Goal: Information Seeking & Learning: Check status

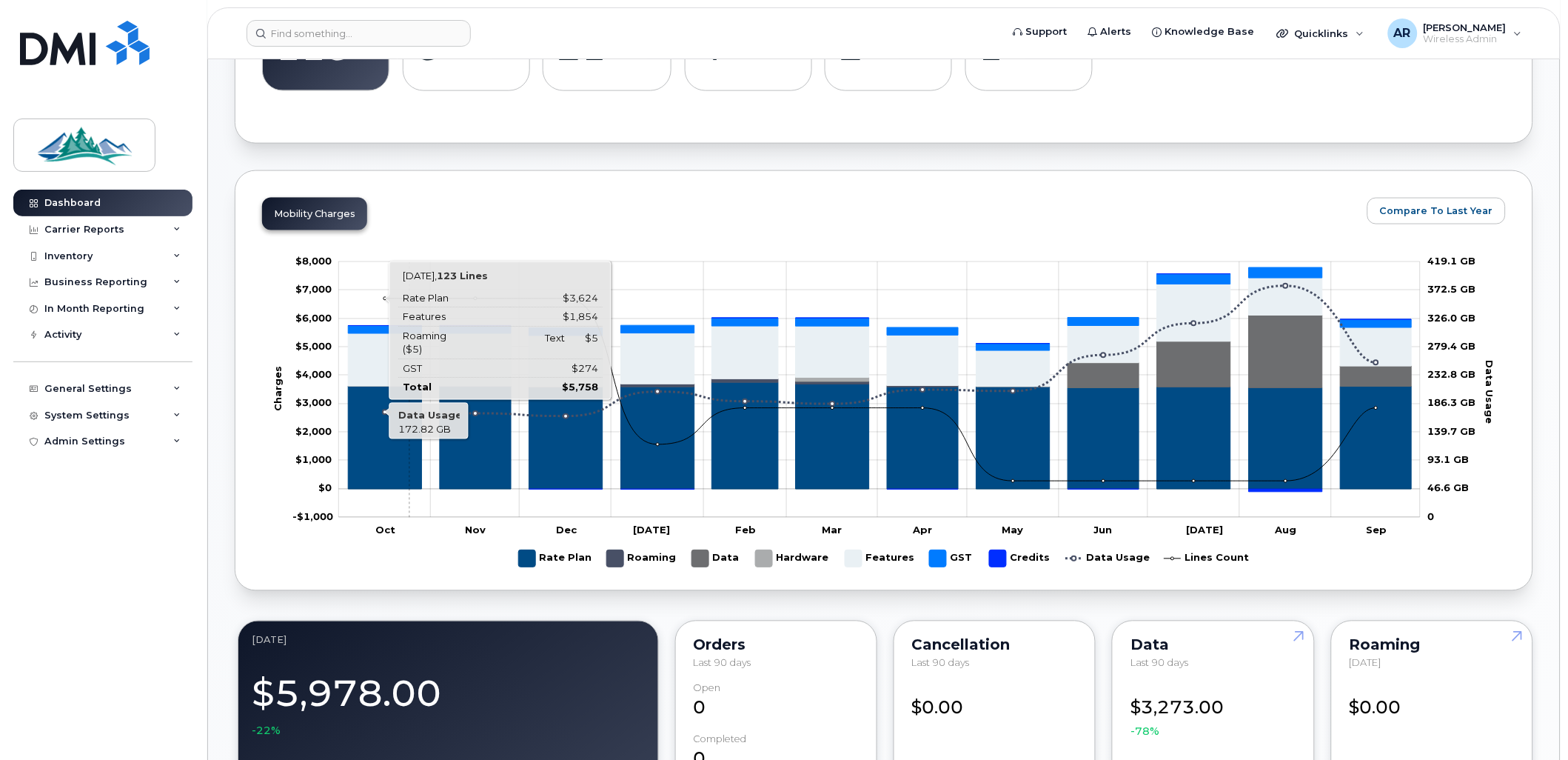
scroll to position [328, 0]
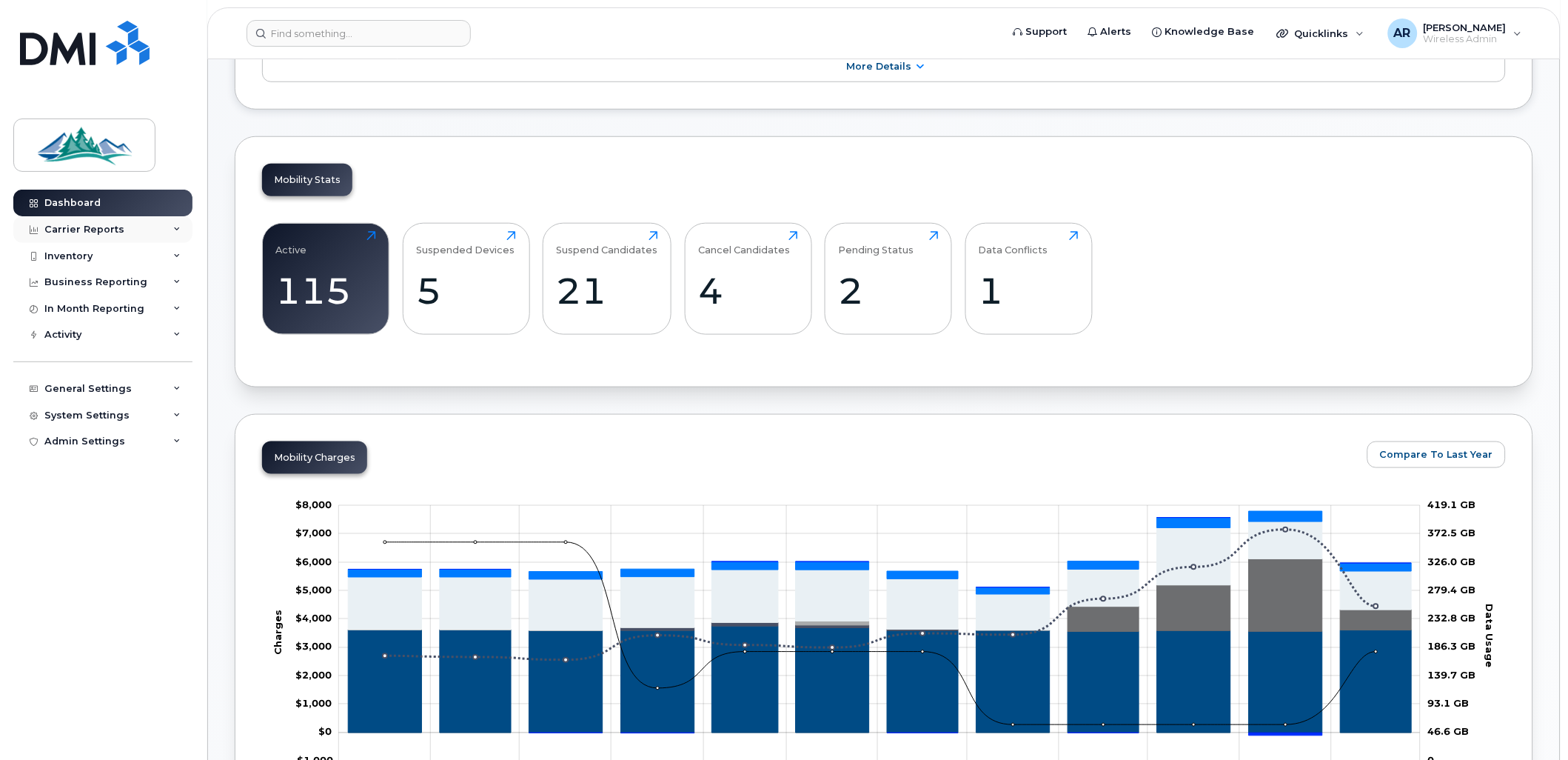
click at [117, 232] on div "Carrier Reports" at bounding box center [84, 229] width 80 height 12
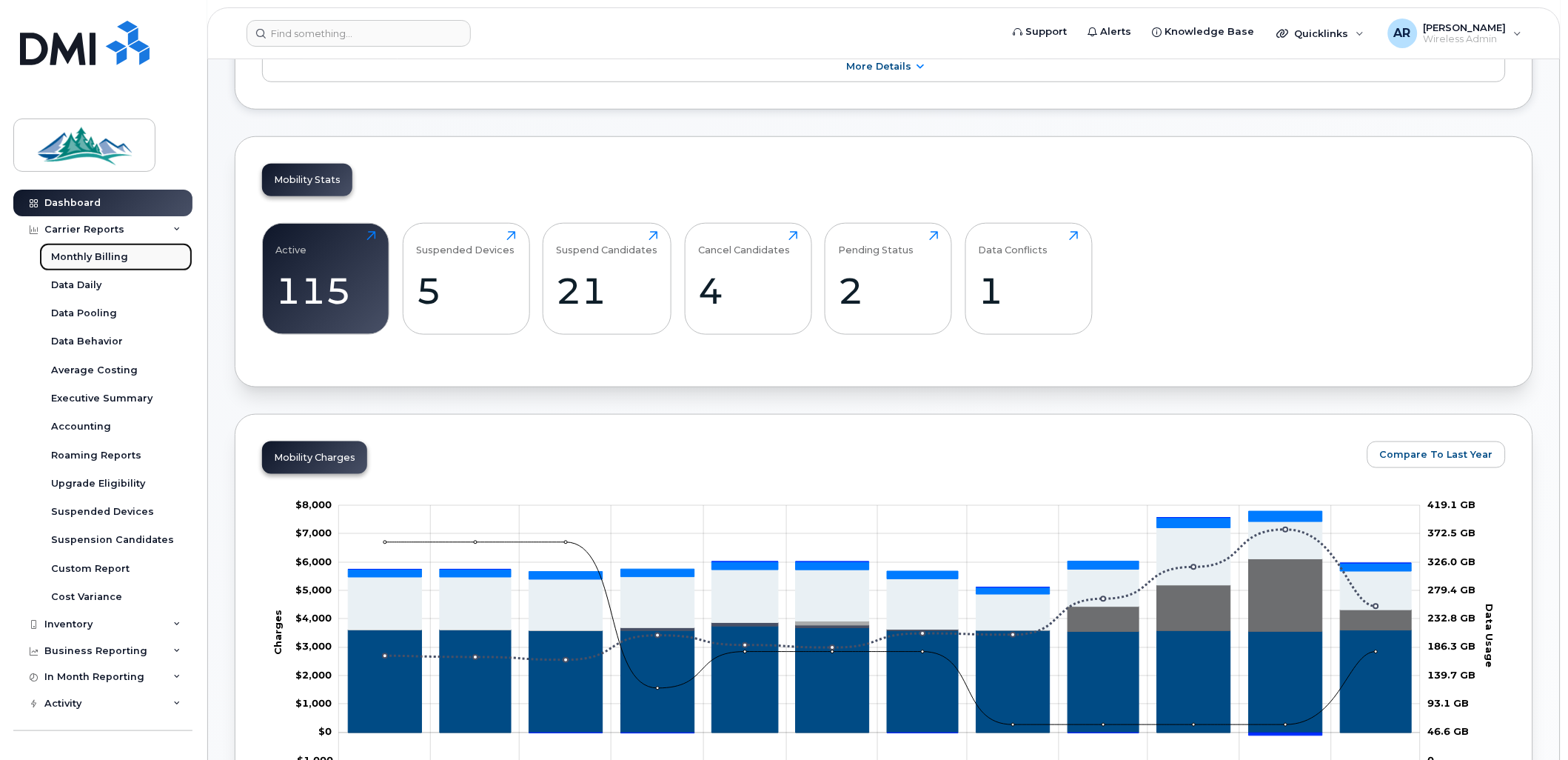
click at [120, 256] on div "Monthly Billing" at bounding box center [89, 256] width 77 height 13
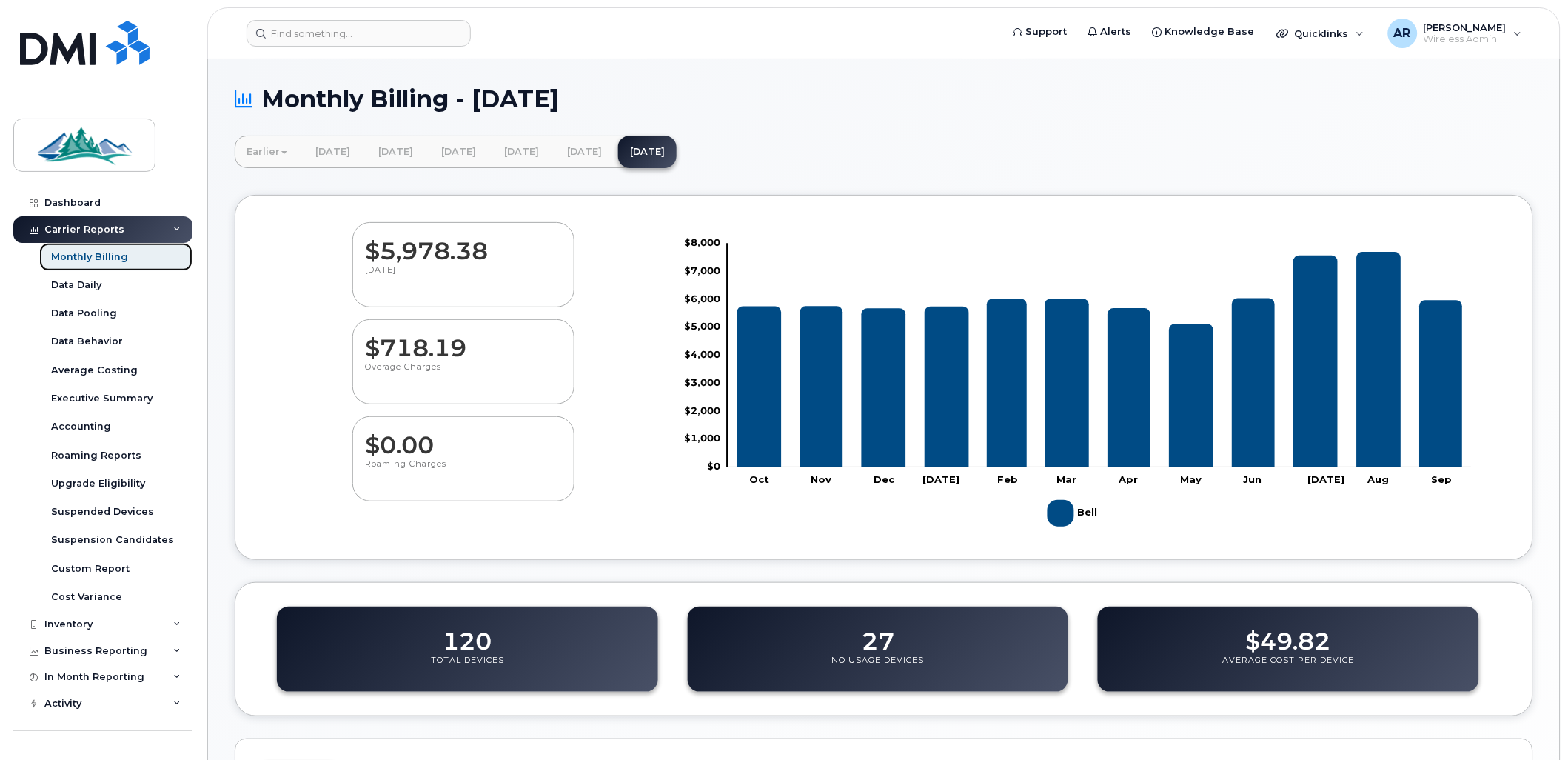
click at [89, 263] on link "Monthly Billing" at bounding box center [116, 257] width 153 height 28
click at [90, 280] on div "Data Daily" at bounding box center [76, 284] width 50 height 13
click at [105, 309] on div "Data Pooling" at bounding box center [84, 313] width 66 height 13
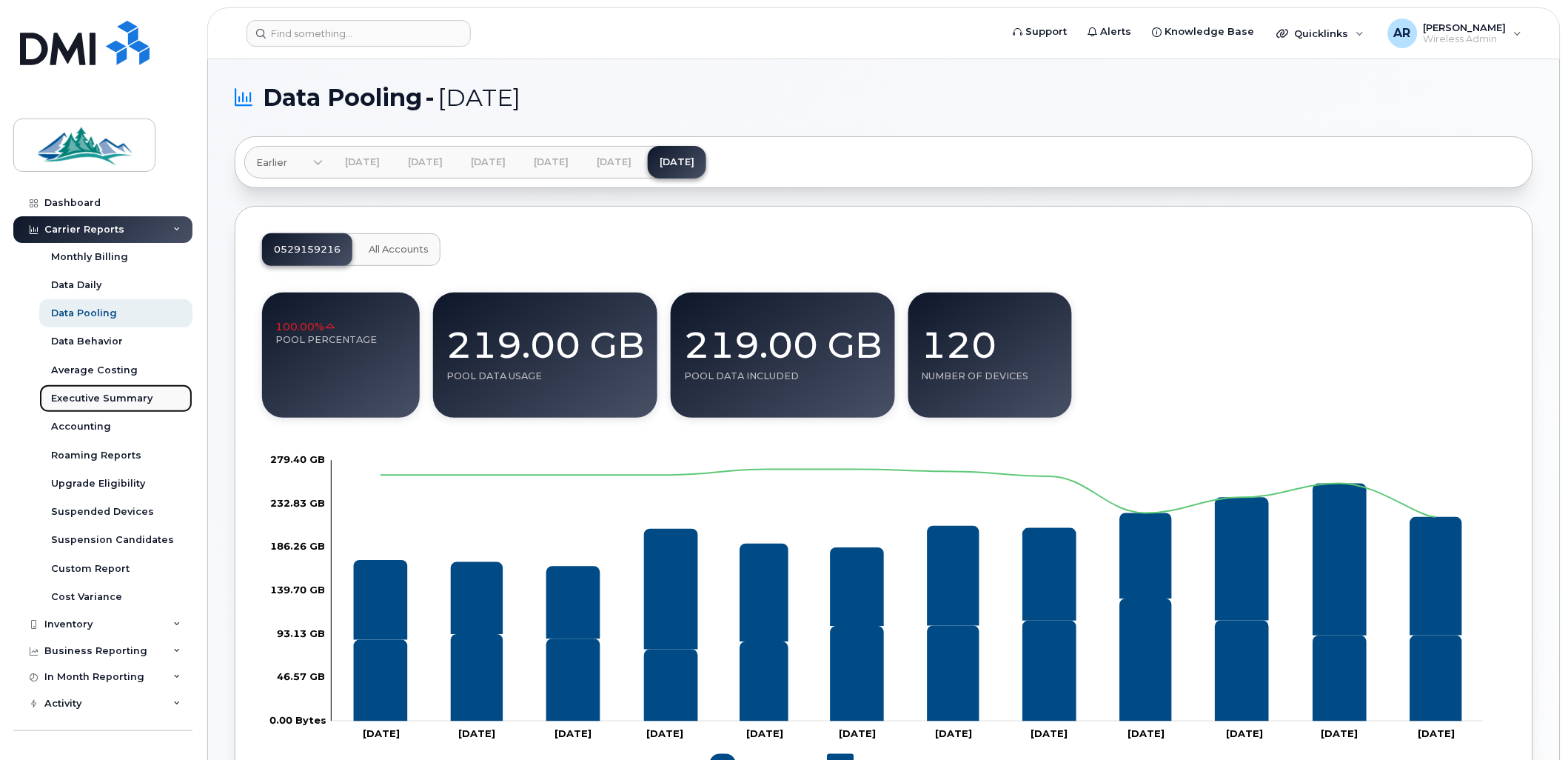
click at [116, 388] on link "Executive Summary" at bounding box center [116, 398] width 153 height 28
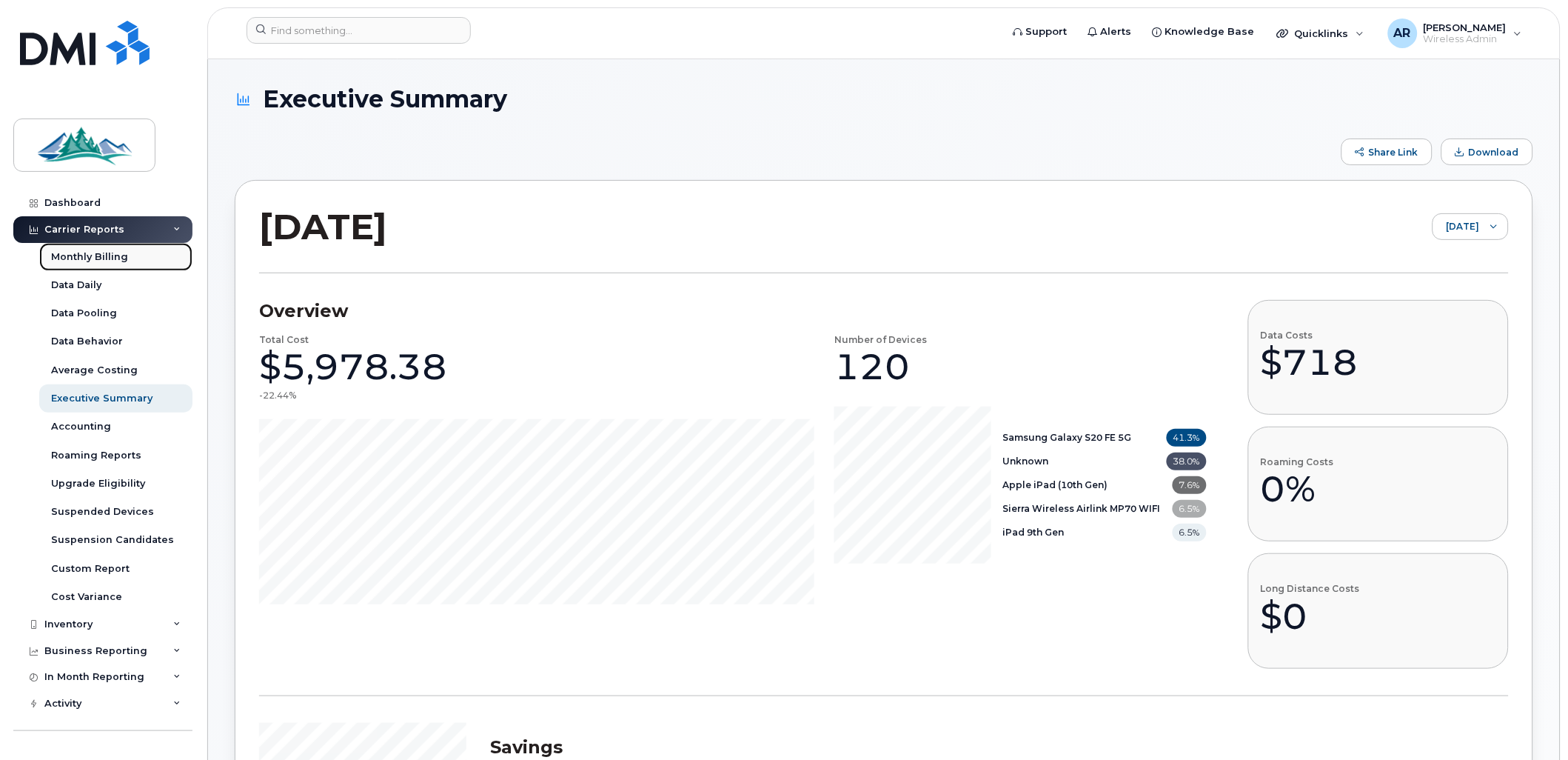
click at [96, 258] on div "Monthly Billing" at bounding box center [89, 256] width 77 height 13
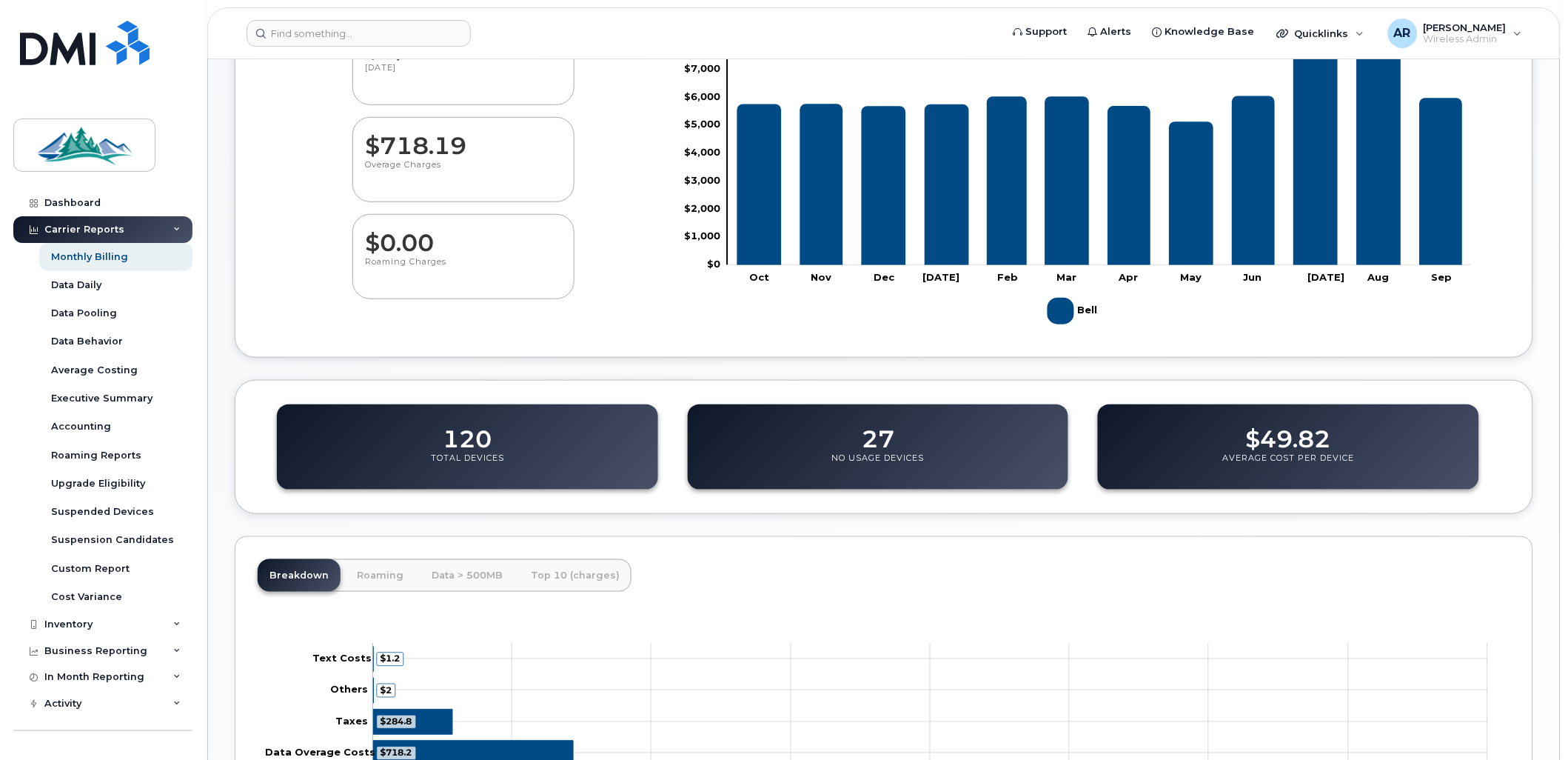
scroll to position [70, 0]
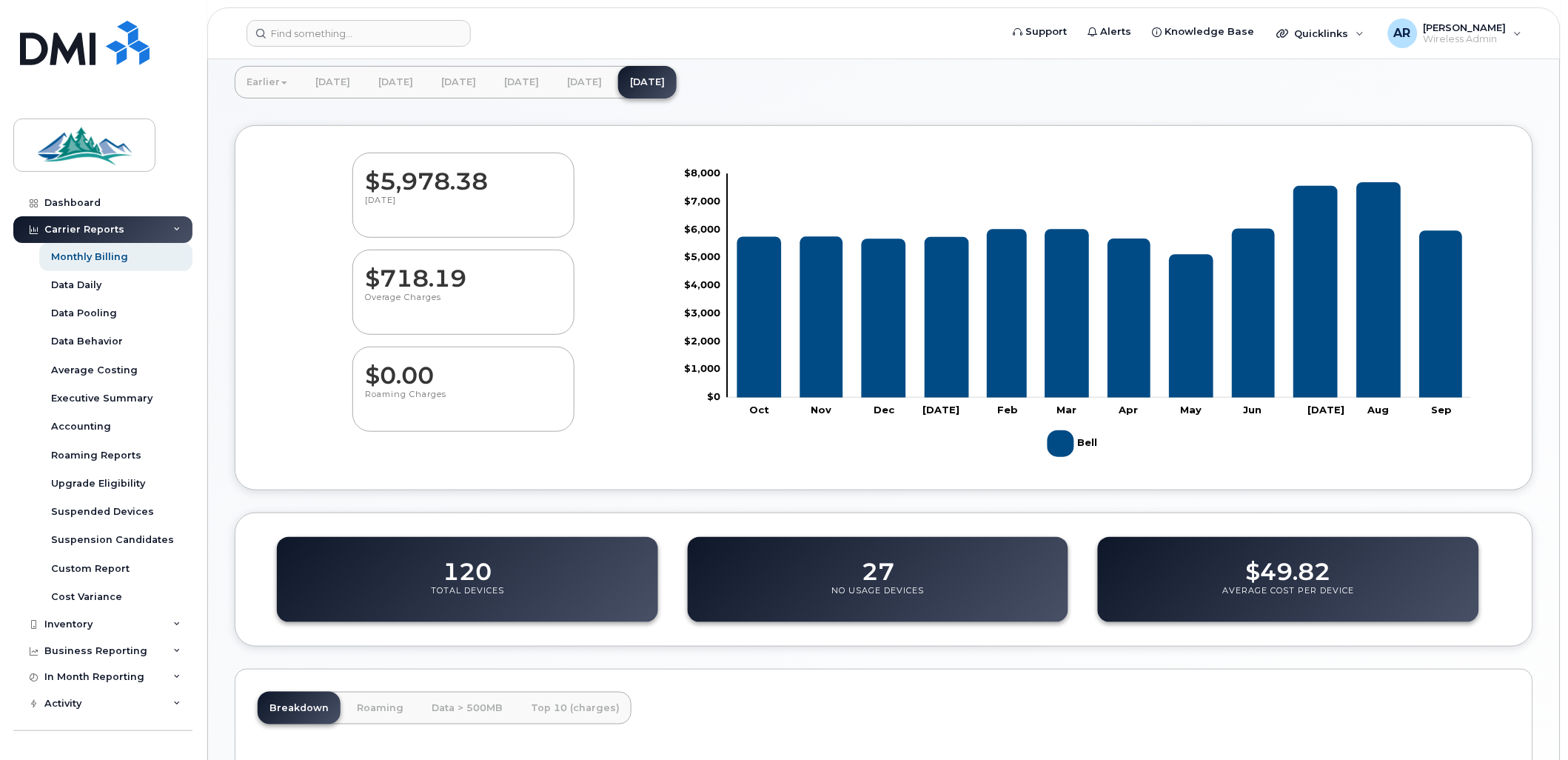
click at [461, 587] on p "Total Devices" at bounding box center [467, 598] width 74 height 26
click at [105, 254] on div "Monthly Billing" at bounding box center [89, 256] width 77 height 13
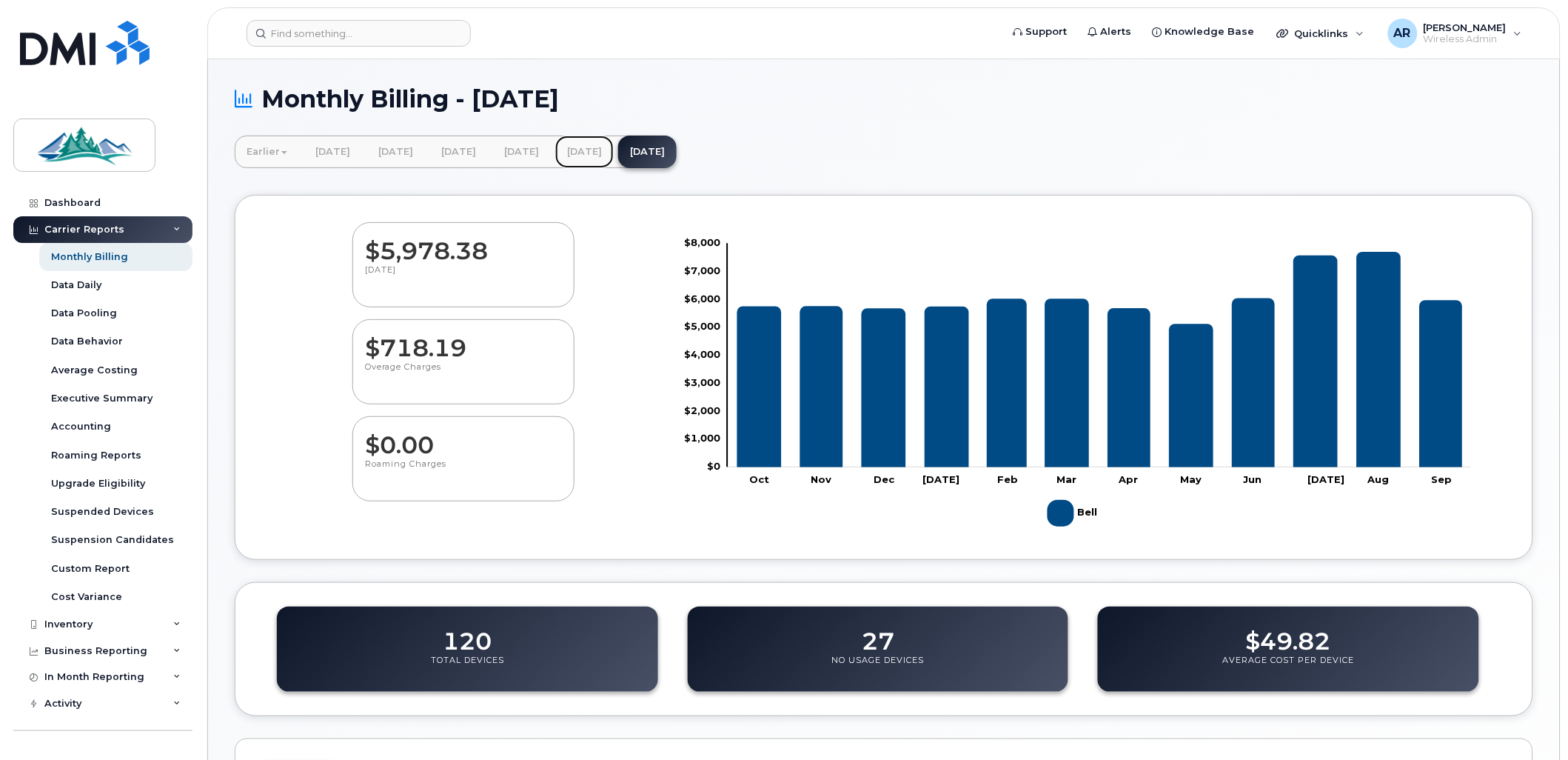
click at [614, 143] on link "[DATE]" at bounding box center [585, 152] width 59 height 33
click at [614, 146] on link "[DATE]" at bounding box center [585, 152] width 59 height 33
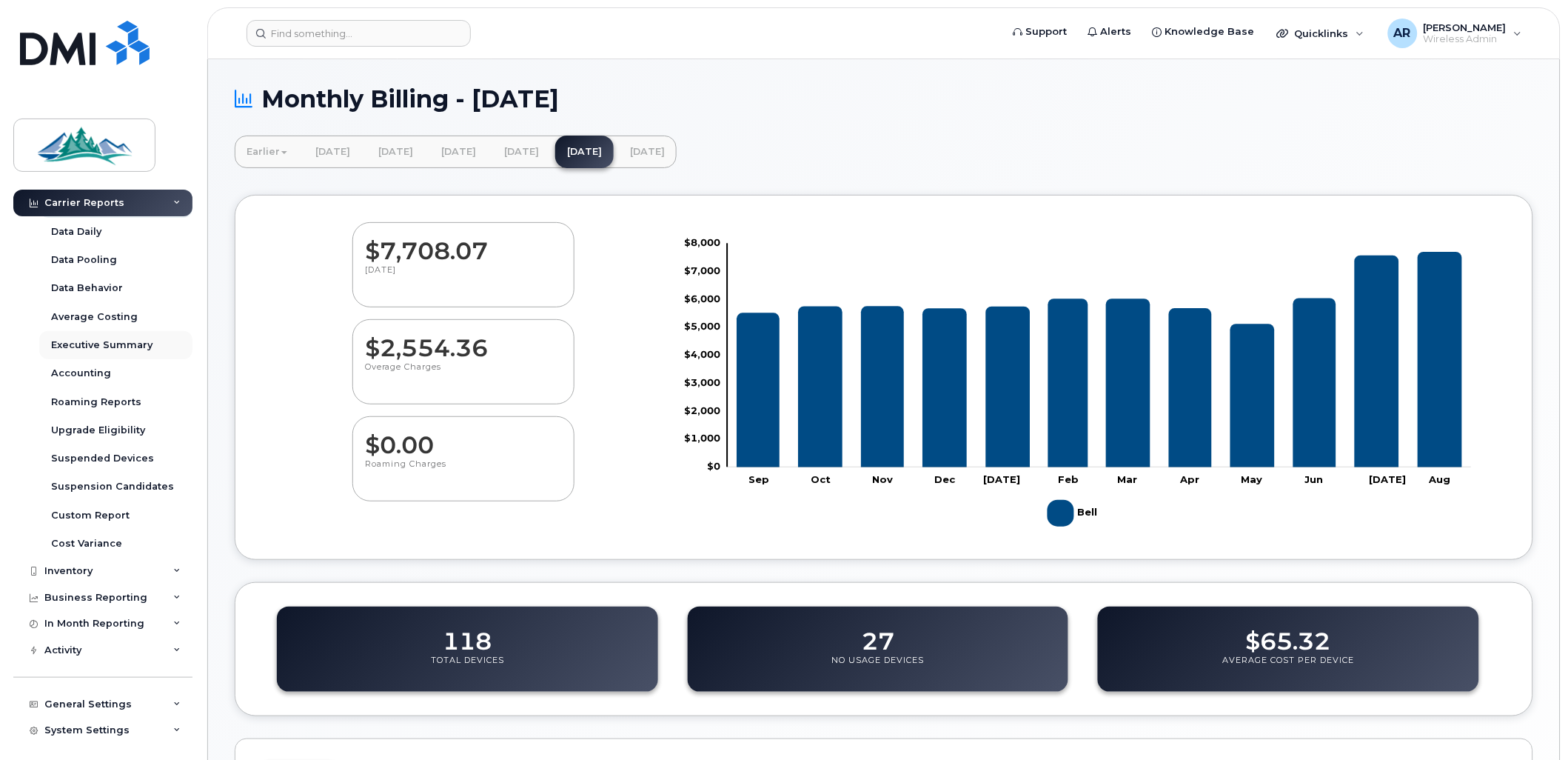
scroll to position [82, 0]
click at [94, 542] on div "Inventory" at bounding box center [102, 542] width 179 height 26
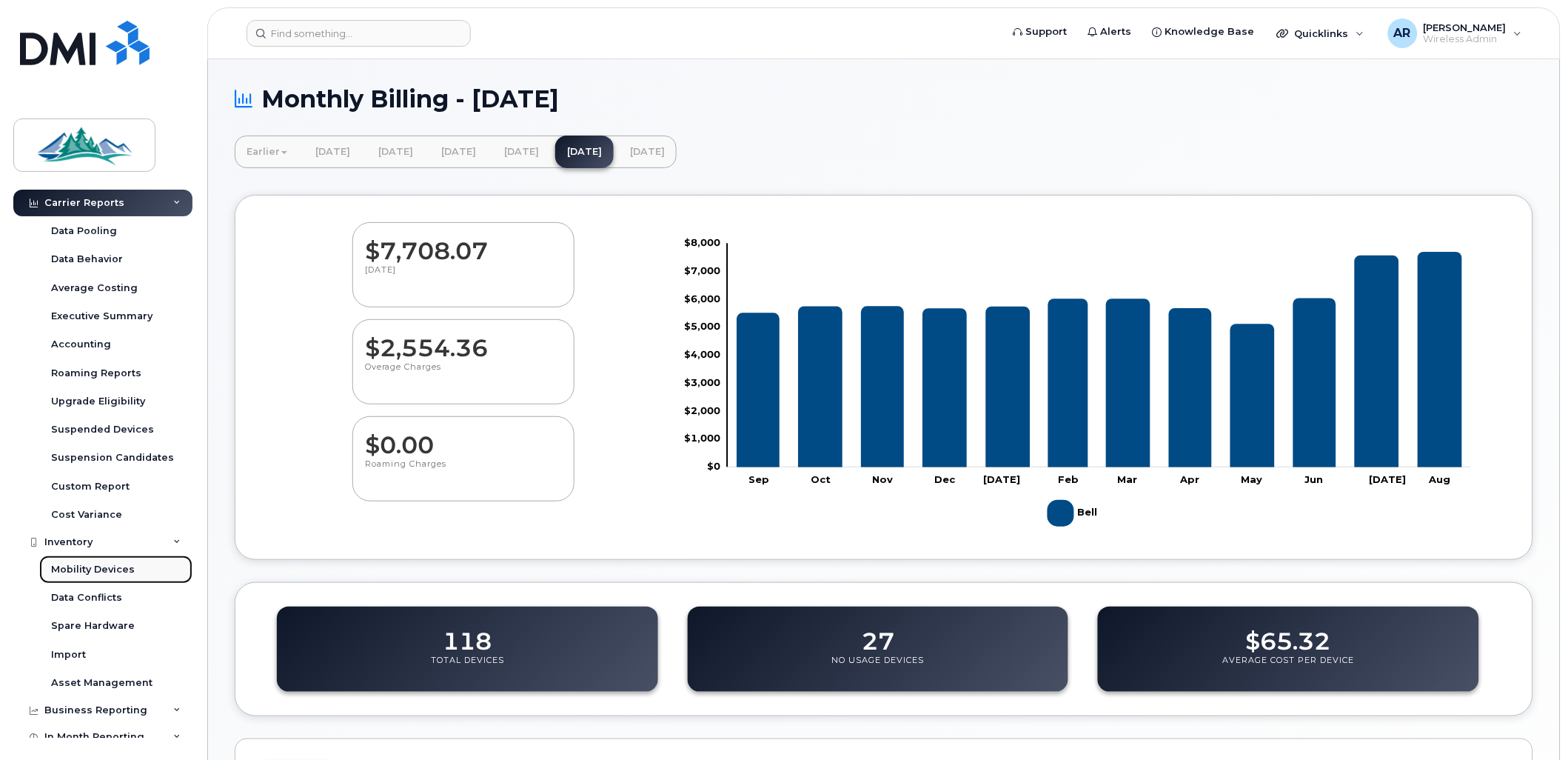
click at [105, 567] on div "Mobility Devices" at bounding box center [93, 569] width 84 height 13
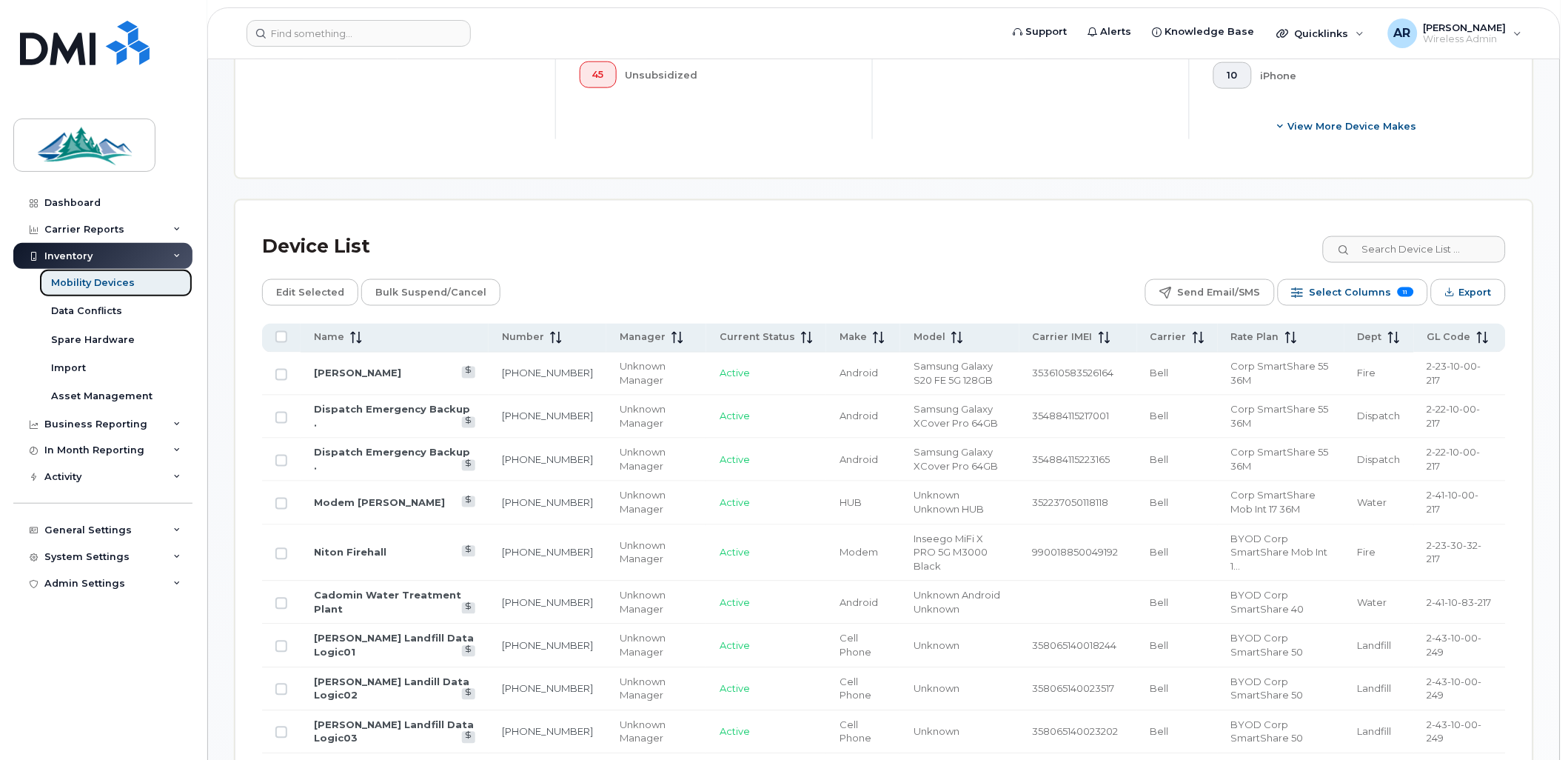
scroll to position [587, 0]
